Goal: Task Accomplishment & Management: Use online tool/utility

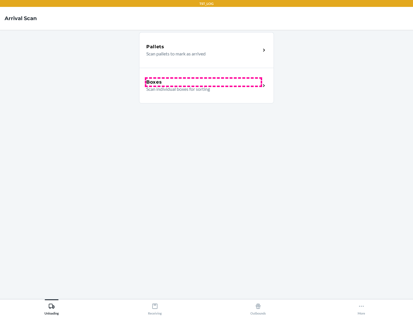
click at [203, 82] on div "Boxes" at bounding box center [203, 82] width 114 height 7
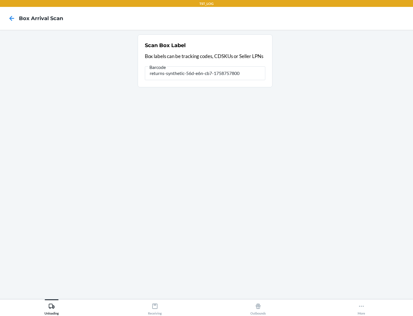
type input "returns-synthetic-56d-e6n-cb7-1758757800"
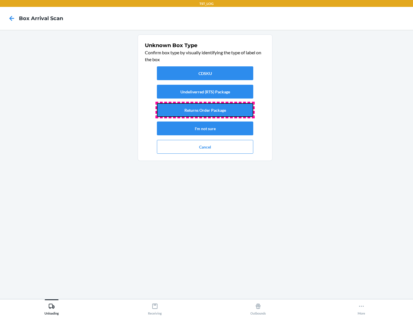
click at [205, 110] on button "Returns Order Package" at bounding box center [205, 110] width 96 height 14
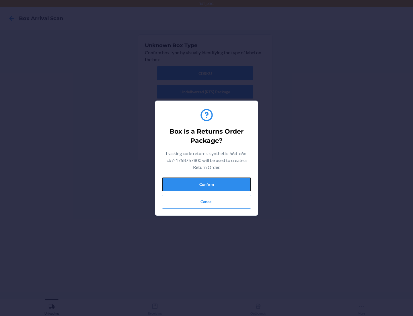
click at [207, 184] on button "Confirm" at bounding box center [206, 184] width 89 height 14
